Goal: Check status: Check status

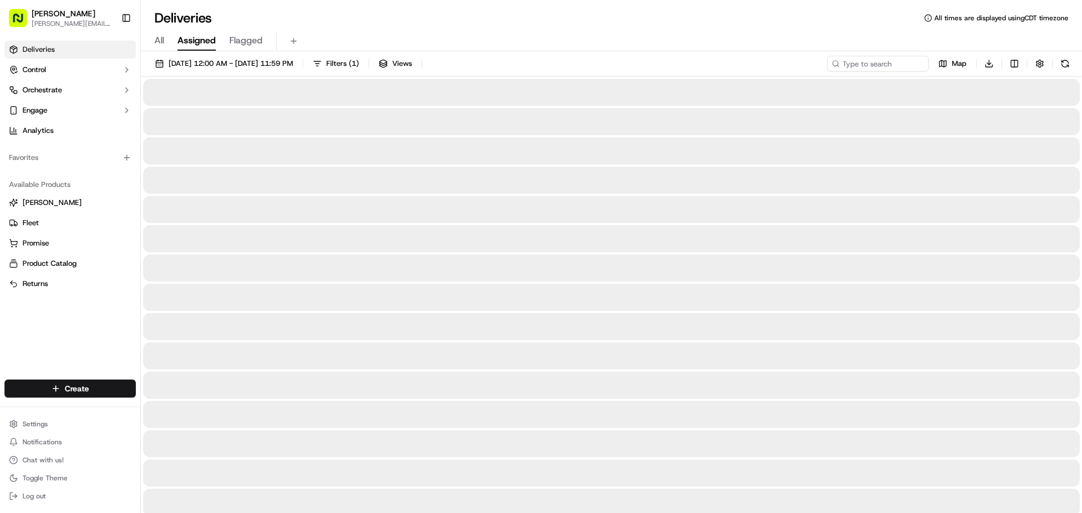
click at [193, 39] on span "Assigned" at bounding box center [196, 41] width 38 height 14
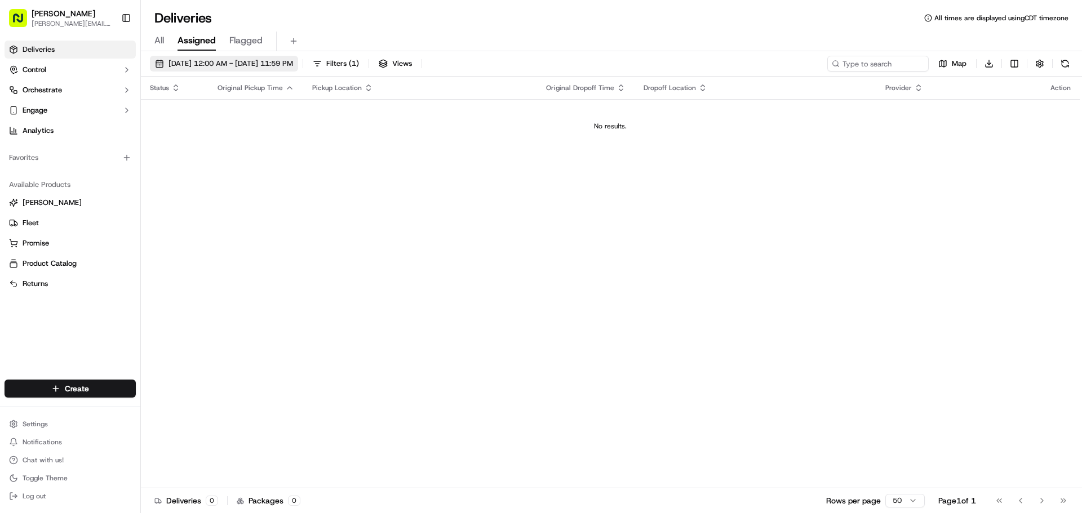
click at [293, 63] on span "[DATE] 12:00 AM - [DATE] 11:59 PM" at bounding box center [230, 64] width 125 height 10
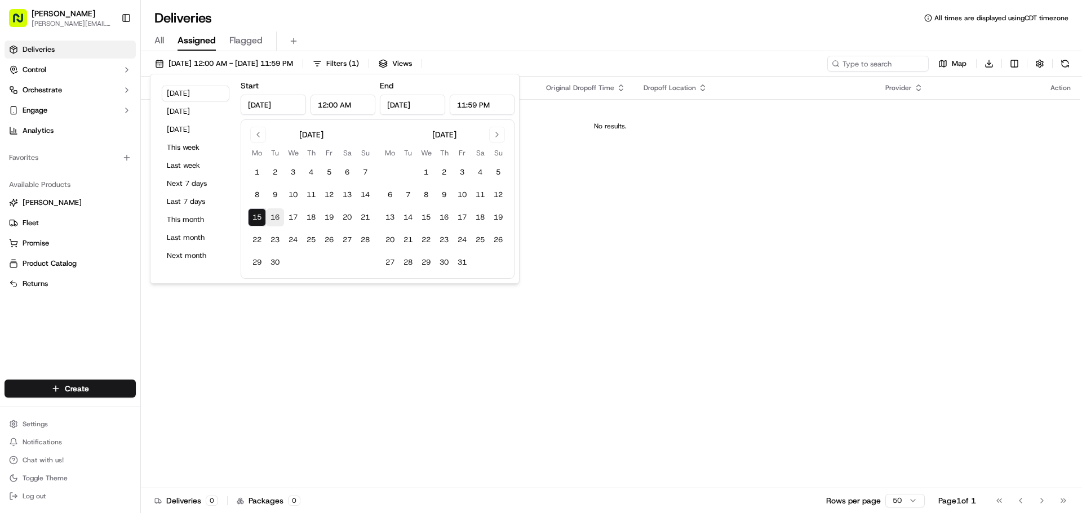
click at [277, 216] on button "16" at bounding box center [275, 217] width 18 height 18
type input "[DATE]"
drag, startPoint x: 721, startPoint y: 26, endPoint x: 686, endPoint y: 33, distance: 36.0
click at [719, 26] on div "Deliveries All times are displayed using CDT timezone" at bounding box center [611, 18] width 941 height 18
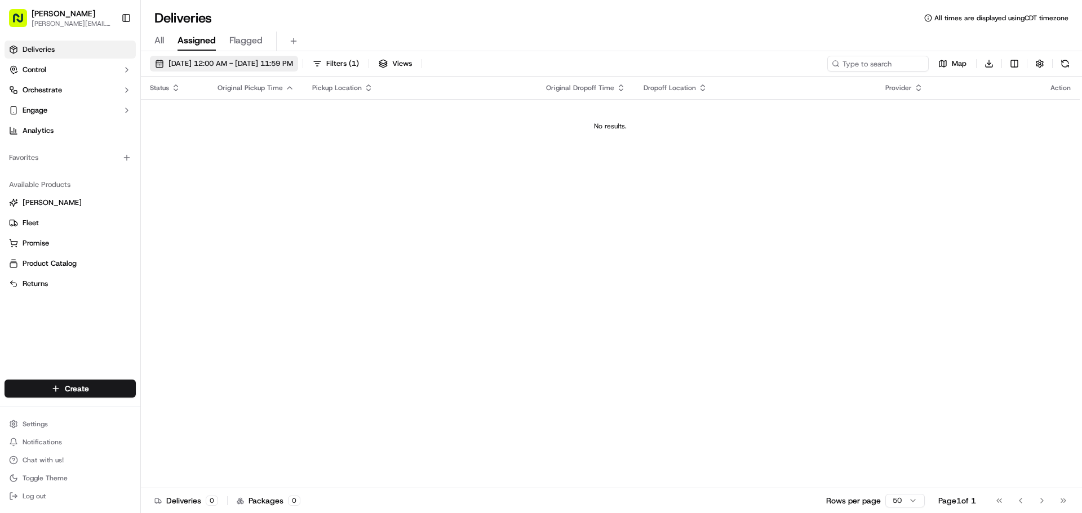
click at [286, 63] on span "[DATE] 12:00 AM - [DATE] 11:59 PM" at bounding box center [230, 64] width 125 height 10
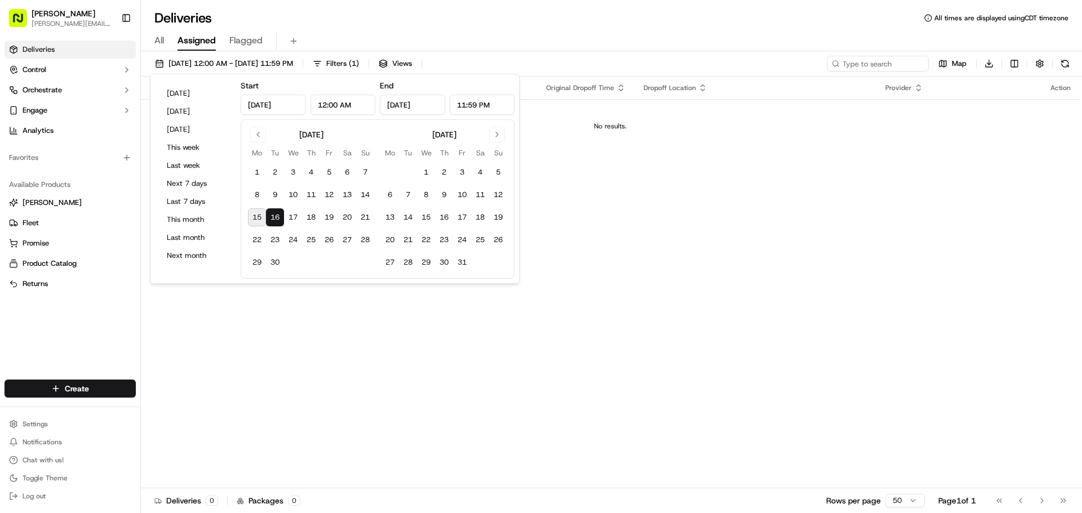
click at [266, 102] on input "[DATE]" at bounding box center [273, 105] width 65 height 20
drag, startPoint x: 615, startPoint y: 257, endPoint x: 633, endPoint y: 261, distance: 18.3
click at [619, 257] on div "Status Original Pickup Time Pickup Location Original Dropoff Time Dropoff Locat…" at bounding box center [610, 283] width 939 height 412
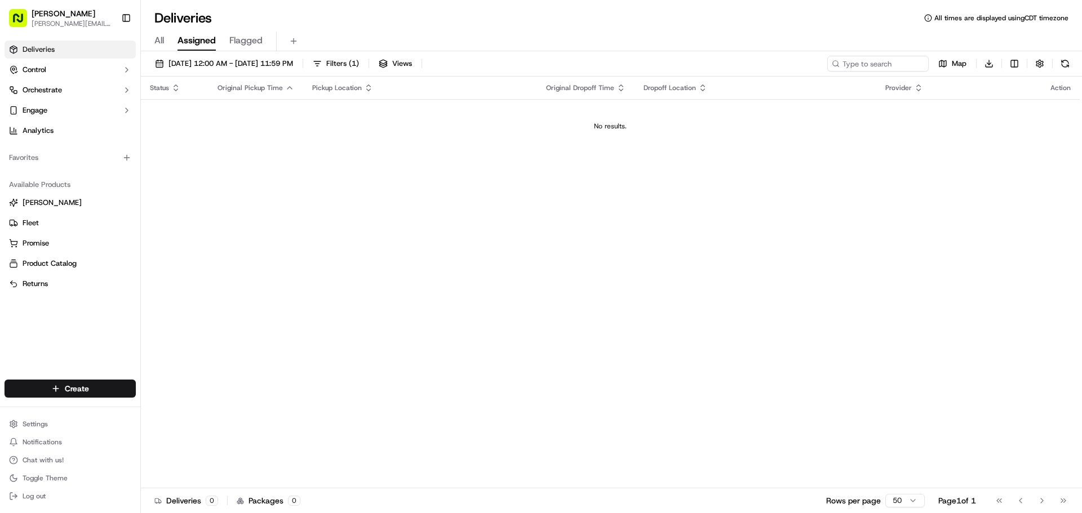
click at [157, 39] on span "All" at bounding box center [159, 41] width 10 height 14
click at [63, 54] on link "Deliveries" at bounding box center [70, 50] width 131 height 18
click at [207, 35] on span "Assigned" at bounding box center [196, 41] width 38 height 14
click at [359, 68] on span "Filters ( 1 )" at bounding box center [342, 64] width 33 height 10
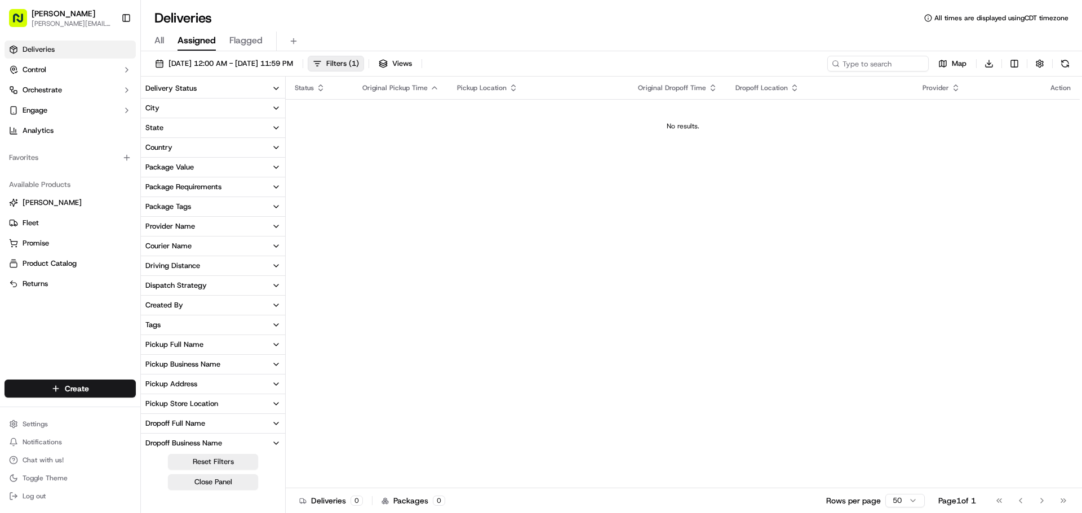
click at [176, 91] on div "Delivery Status" at bounding box center [170, 88] width 51 height 10
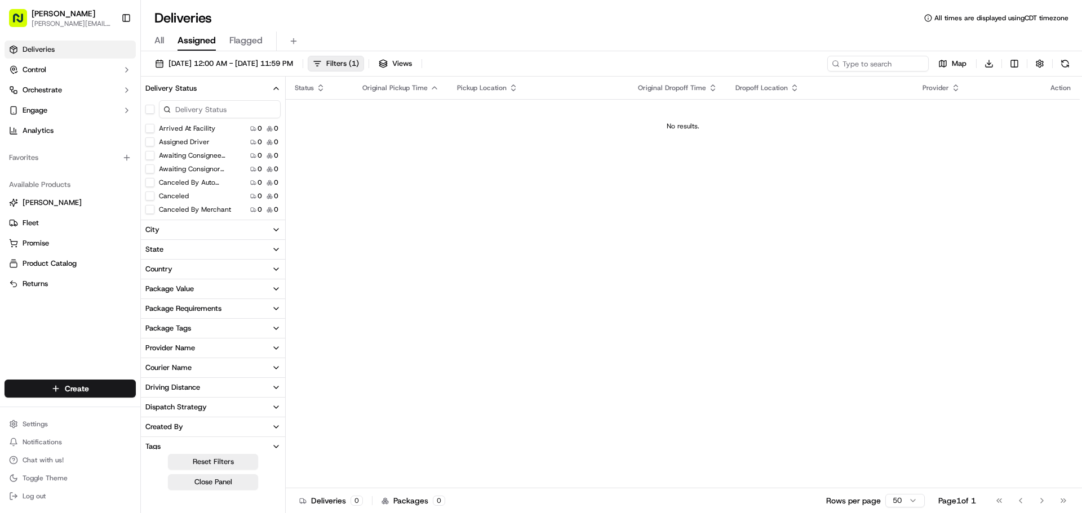
click at [423, 291] on div "Status Original Pickup Time Pickup Location Original Dropoff Time Dropoff Locat…" at bounding box center [683, 283] width 794 height 412
